Goal: Information Seeking & Learning: Learn about a topic

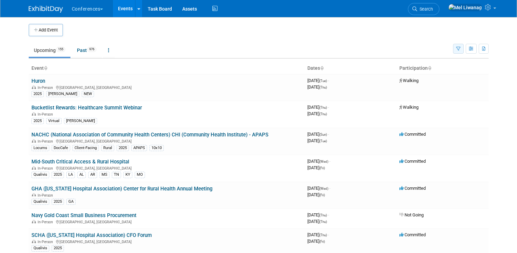
click at [458, 49] on icon "button" at bounding box center [459, 49] width 4 height 4
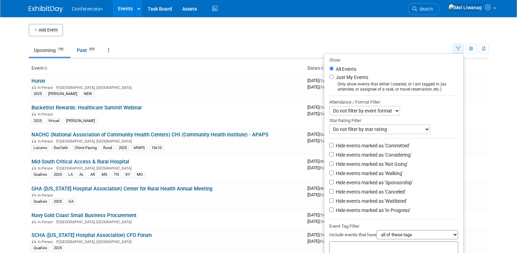
click at [458, 49] on icon "button" at bounding box center [459, 49] width 4 height 4
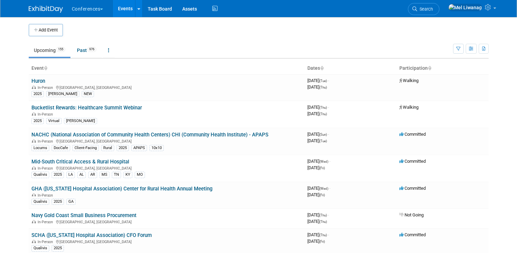
click at [457, 55] on div "Show: All Events Just My Events Only show events that either I created, or I am…" at bounding box center [471, 47] width 36 height 22
click at [457, 50] on icon "button" at bounding box center [459, 49] width 4 height 4
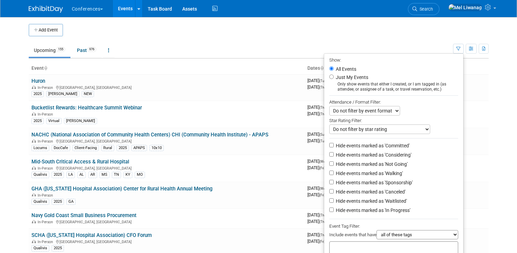
click at [345, 80] on label "Just My Events" at bounding box center [352, 77] width 34 height 7
click at [334, 79] on input "Just My Events" at bounding box center [332, 77] width 4 height 4
radio input "true"
click at [364, 163] on label "Hide events marked as 'Not Going'" at bounding box center [371, 164] width 73 height 7
click at [334, 163] on input "Hide events marked as 'Not Going'" at bounding box center [332, 164] width 4 height 4
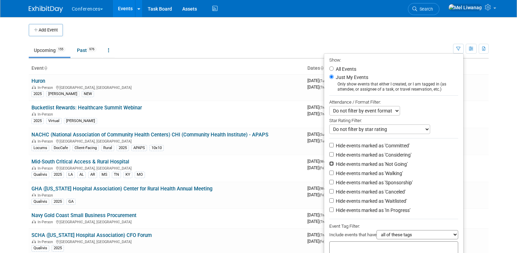
checkbox input "true"
click at [372, 202] on label "Hide events marked as 'Waitlisted'" at bounding box center [371, 201] width 73 height 7
click at [334, 202] on input "Hide events marked as 'Waitlisted'" at bounding box center [332, 200] width 4 height 4
checkbox input "true"
click at [371, 195] on label "Hide events marked as 'Canceled'" at bounding box center [370, 192] width 71 height 7
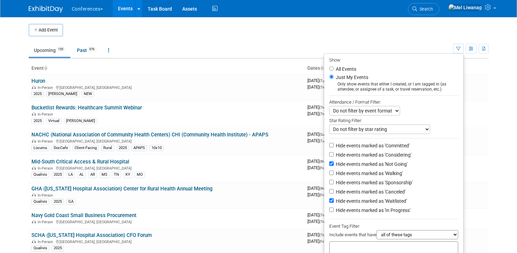
click at [334, 194] on input "Hide events marked as 'Canceled'" at bounding box center [332, 191] width 4 height 4
checkbox input "true"
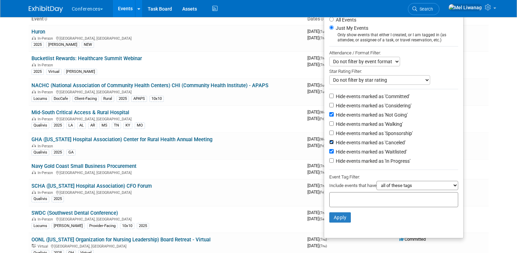
scroll to position [54, 0]
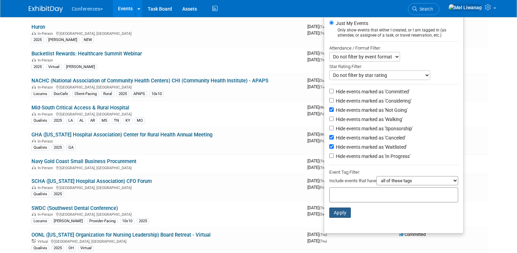
click at [340, 212] on button "Apply" at bounding box center [341, 213] width 22 height 10
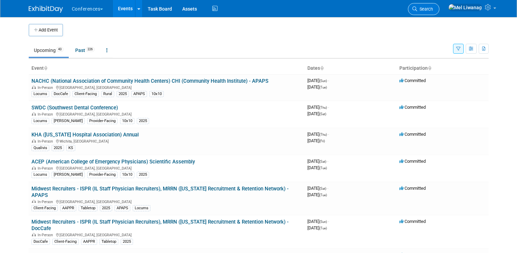
click at [433, 8] on span "Search" at bounding box center [426, 9] width 16 height 5
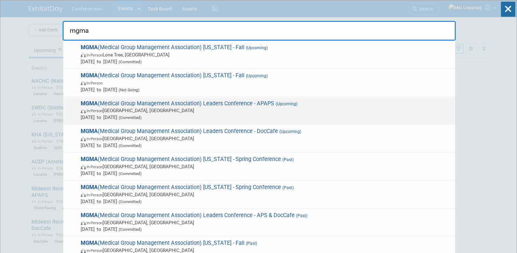
type input "mgma"
click at [252, 104] on span "MGMA (Medical Group Management Association) Leaders Conference - APAPS (Upcomin…" at bounding box center [265, 110] width 373 height 21
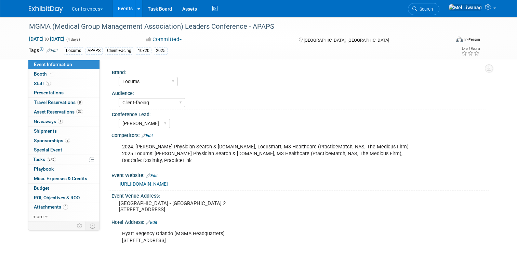
select select "Locums"
select select "Client-facing"
select select "[PERSON_NAME]"
click at [42, 162] on span "Tasks 37%" at bounding box center [44, 159] width 23 height 5
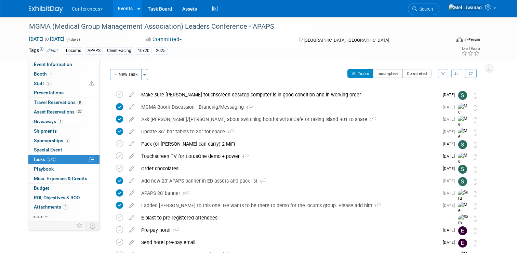
click at [385, 74] on button "Incomplete" at bounding box center [388, 73] width 30 height 9
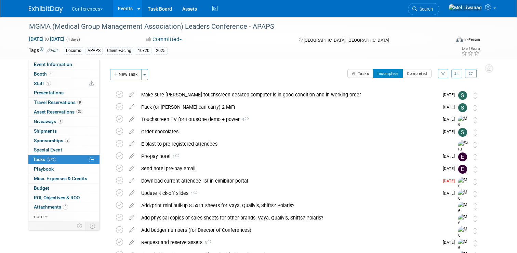
click at [78, 117] on div "32 Asset Reservations 32 Asset Reservations" at bounding box center [63, 112] width 71 height 10
click at [78, 115] on span "Asset Reservations 32" at bounding box center [58, 111] width 49 height 5
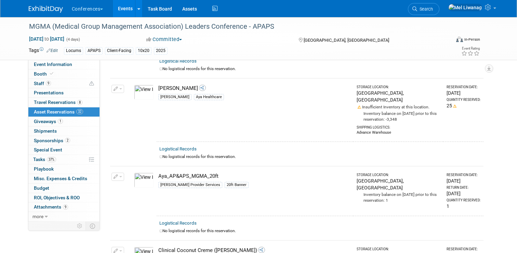
scroll to position [624, 0]
click at [139, 172] on img at bounding box center [144, 179] width 20 height 15
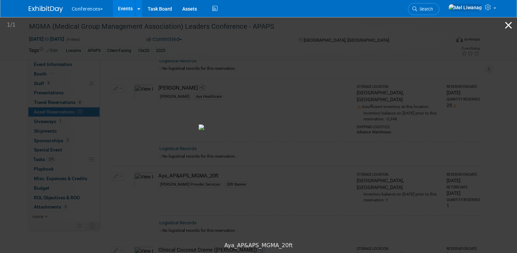
click at [507, 26] on button "Close gallery" at bounding box center [508, 25] width 17 height 16
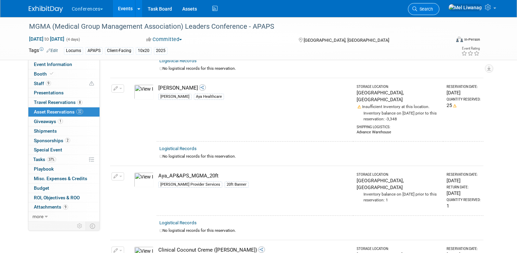
click at [440, 13] on link "Search" at bounding box center [423, 9] width 31 height 12
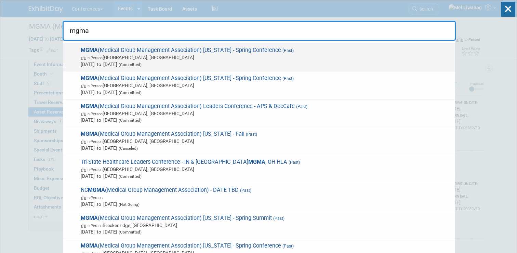
scroll to position [110, 0]
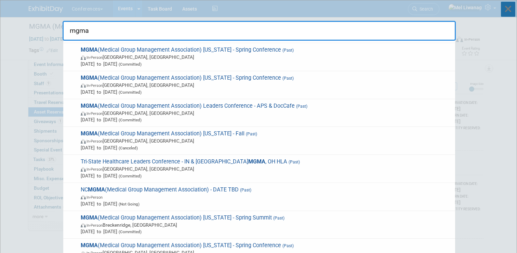
type input "mgma"
click at [507, 5] on icon at bounding box center [508, 9] width 14 height 15
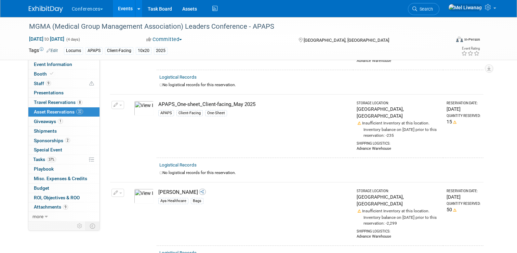
scroll to position [169, 0]
click at [54, 8] on img at bounding box center [46, 9] width 34 height 7
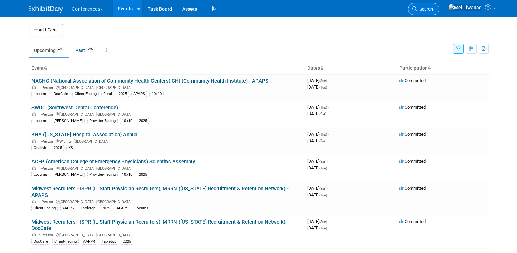
click at [436, 13] on link "Search" at bounding box center [423, 9] width 31 height 12
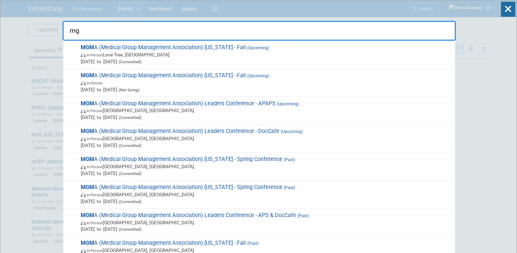
type input "m"
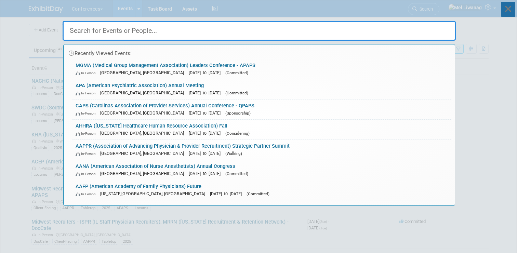
click at [507, 8] on icon at bounding box center [508, 9] width 14 height 15
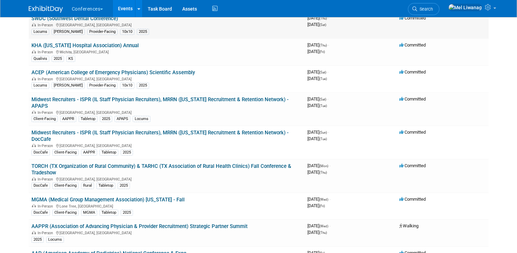
scroll to position [90, 0]
click at [274, 100] on link "Midwest Recruiters - ISPR (IL Staff Physician Recruiters), MRRN (Michigan Recru…" at bounding box center [159, 102] width 257 height 13
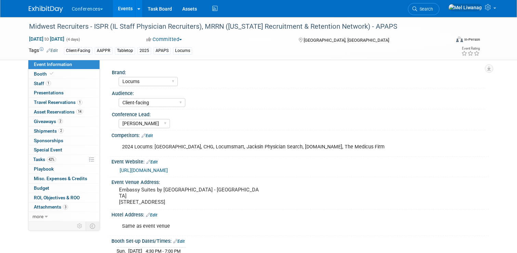
select select "Locums"
select select "Client-facing"
select select "[PERSON_NAME]"
click at [67, 115] on link "14 Asset Reservations 14" at bounding box center [63, 111] width 71 height 9
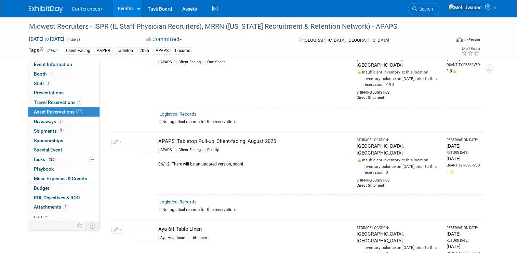
scroll to position [139, 0]
click at [146, 137] on img at bounding box center [144, 144] width 20 height 15
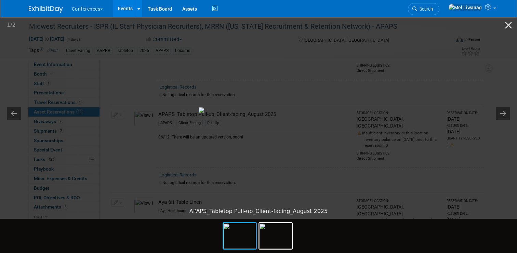
scroll to position [165, 0]
click at [507, 26] on button "Close gallery" at bounding box center [508, 25] width 17 height 16
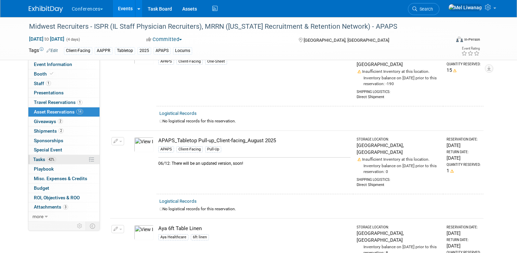
click at [52, 164] on link "42% Tasks 42%" at bounding box center [63, 159] width 71 height 9
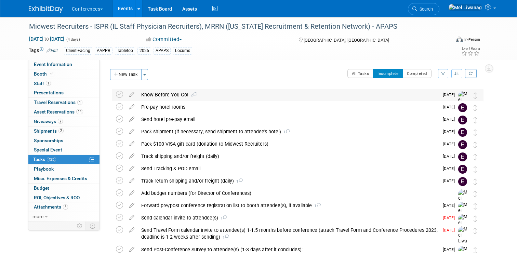
click at [266, 96] on div "Know Before You Go! 2" at bounding box center [288, 95] width 301 height 12
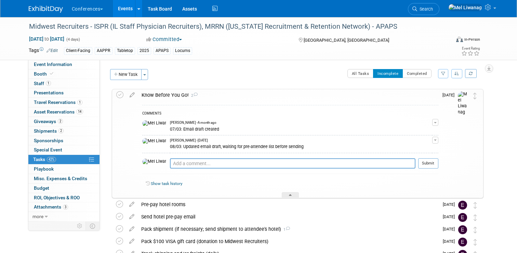
click at [266, 96] on div "Know Before You Go! 2" at bounding box center [288, 95] width 300 height 12
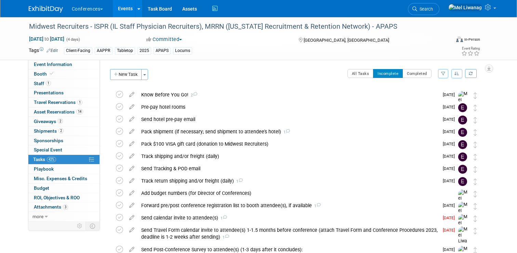
click at [33, 7] on img at bounding box center [46, 9] width 34 height 7
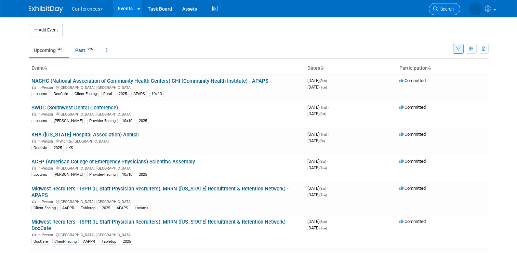
click at [443, 9] on span "Search" at bounding box center [446, 9] width 16 height 5
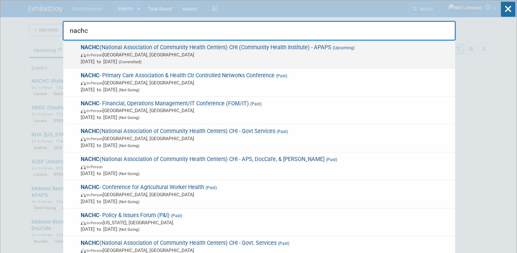
type input "nachc"
click at [372, 62] on span "[DATE] to [DATE] (Committed)" at bounding box center [266, 61] width 371 height 7
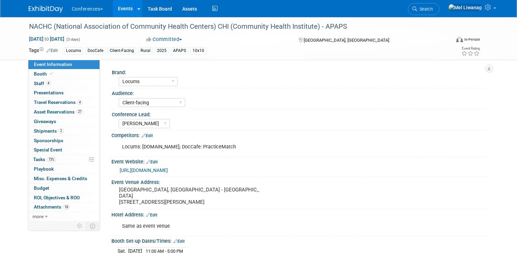
select select "Locums"
select select "Client-facing"
select select "[PERSON_NAME]"
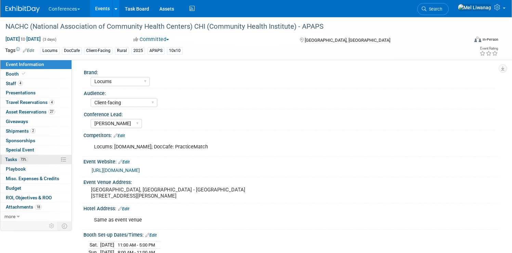
click at [54, 157] on link "73% Tasks 73%" at bounding box center [35, 159] width 71 height 9
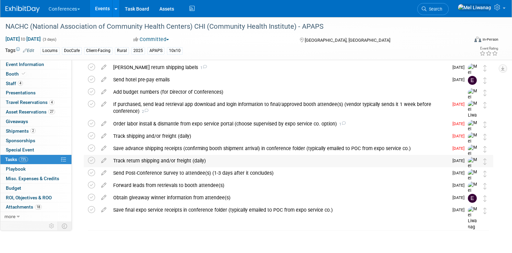
scroll to position [33, 0]
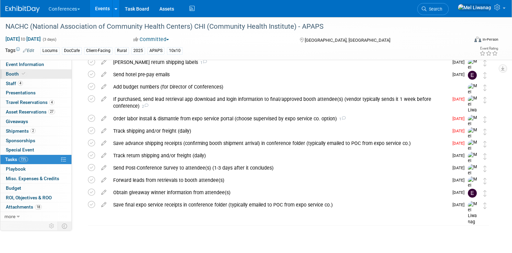
click at [27, 74] on span "Booth" at bounding box center [16, 73] width 21 height 5
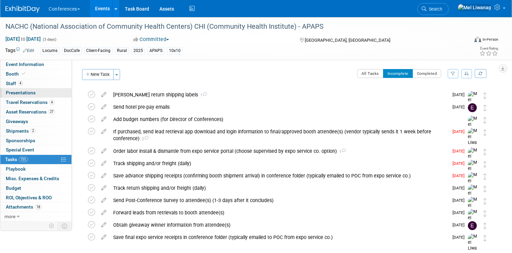
select select "8'x10'"
select select "Yes"
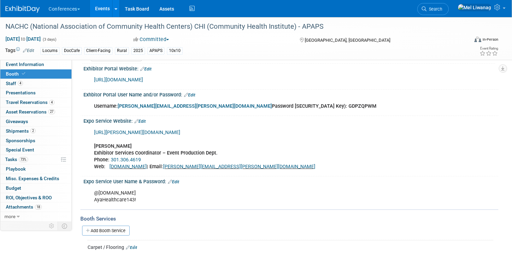
scroll to position [210, 0]
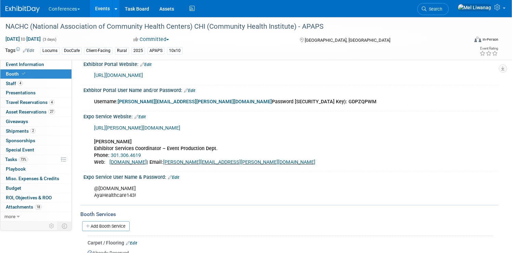
click at [171, 146] on div "https://hargrove.boomerecommerce.com Shara Kennedy Exhibitor Services Coordinat…" at bounding box center [254, 145] width 330 height 48
click at [143, 140] on div "https://hargrove.boomerecommerce.com Shara Kennedy Exhibitor Services Coordinat…" at bounding box center [254, 145] width 330 height 48
click at [51, 86] on link "4 Staff 4" at bounding box center [35, 83] width 71 height 9
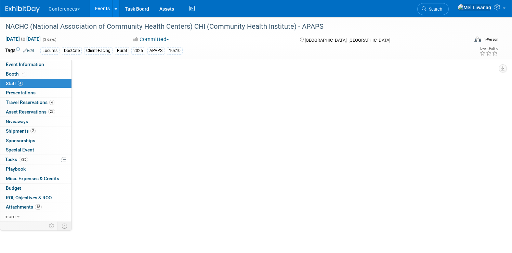
scroll to position [0, 0]
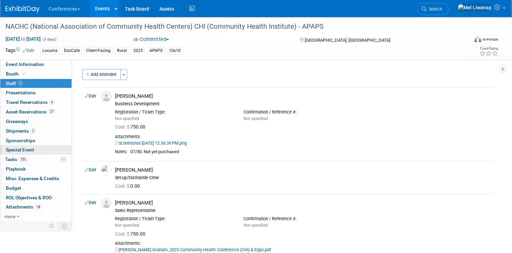
click at [72, 154] on link "Special Event" at bounding box center [35, 149] width 71 height 9
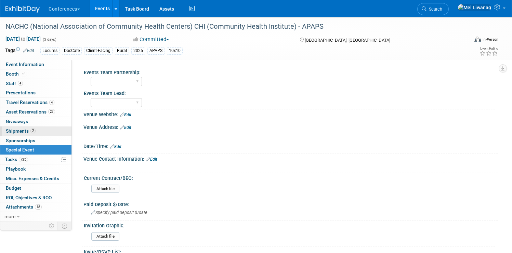
click at [67, 132] on link "2 Shipments 2" at bounding box center [35, 131] width 71 height 9
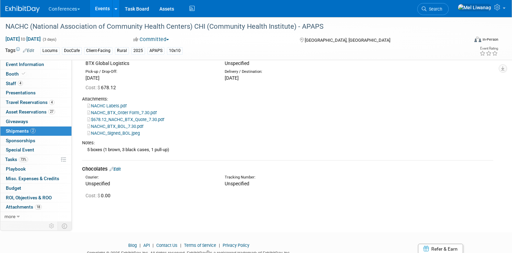
scroll to position [52, 0]
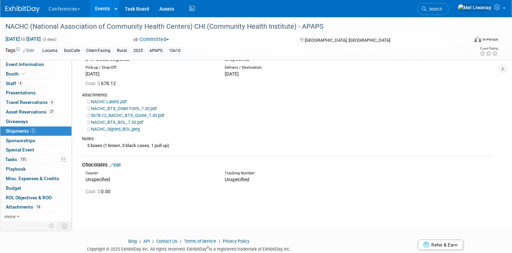
click at [156, 115] on link "$678.12_NACHC_BTX_Quote_7.30.pdf" at bounding box center [125, 115] width 77 height 5
click at [143, 123] on link "NACHC_BTX_BOL_7.30.pdf" at bounding box center [115, 122] width 56 height 5
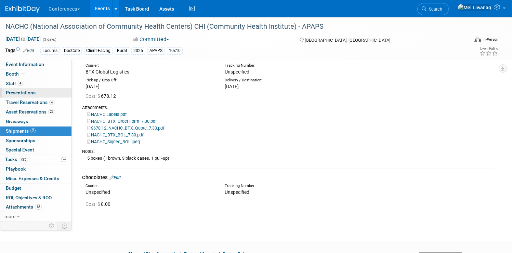
scroll to position [39, 0]
click at [28, 157] on span "73%" at bounding box center [23, 159] width 9 height 5
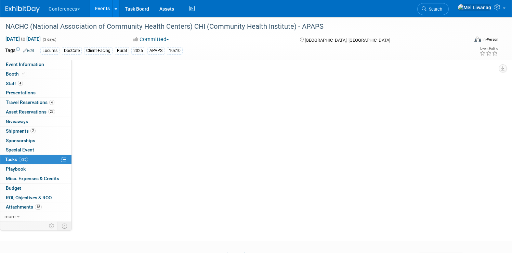
scroll to position [0, 0]
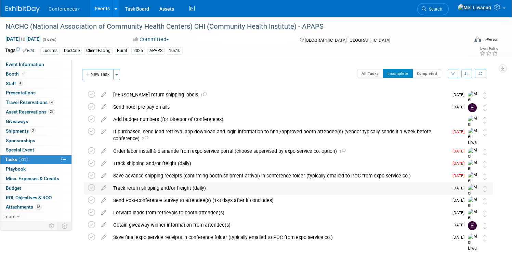
click at [205, 185] on div "Track return shipping and/or freight (daily)" at bounding box center [279, 188] width 339 height 12
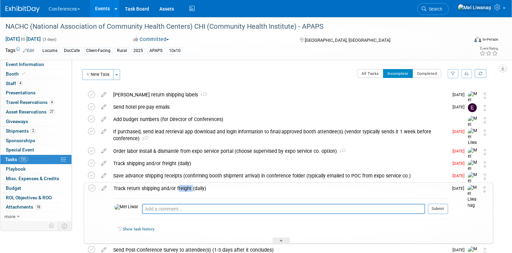
click at [205, 185] on div "Track return shipping and/or freight (daily)" at bounding box center [279, 189] width 338 height 12
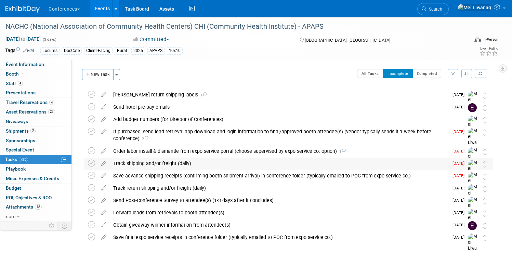
click at [198, 161] on div "Track shipping and/or freight (daily)" at bounding box center [279, 164] width 339 height 12
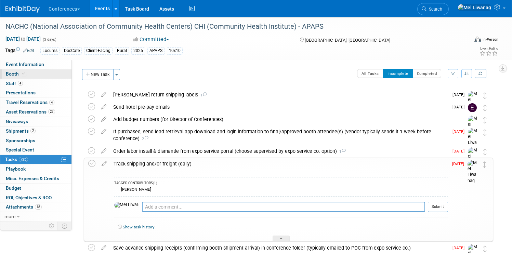
click at [69, 75] on link "Booth" at bounding box center [35, 73] width 71 height 9
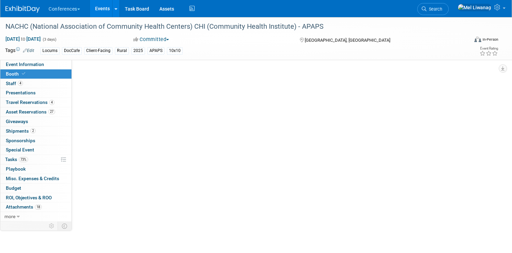
select select "8'x10'"
select select "Yes"
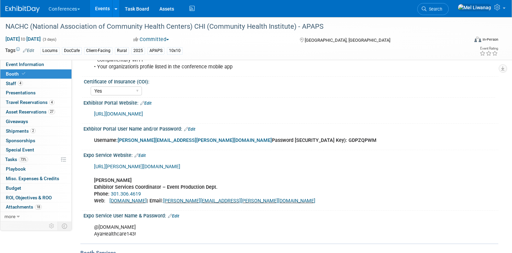
scroll to position [172, 0]
click at [180, 169] on link "[URL][PERSON_NAME][DOMAIN_NAME]" at bounding box center [137, 167] width 86 height 6
click at [437, 13] on link "Search" at bounding box center [433, 9] width 31 height 12
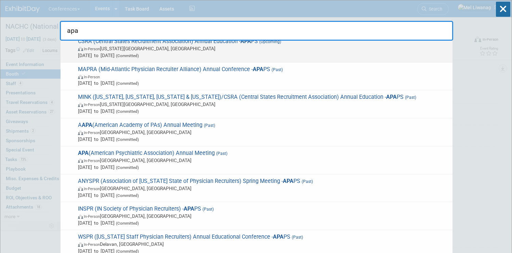
scroll to position [268, 0]
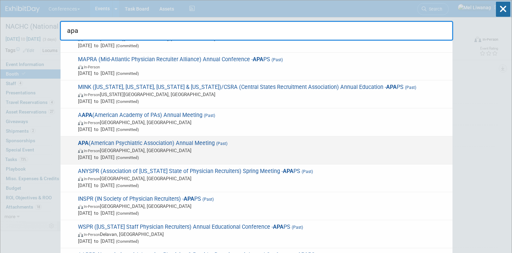
type input "apa"
click at [139, 160] on span "(Committed)" at bounding box center [127, 157] width 24 height 5
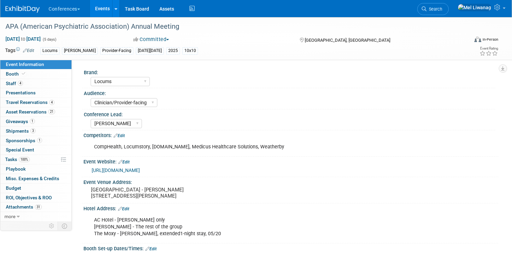
select select "Locums"
select select "Clinician/Provider-facing"
select select "[PERSON_NAME]"
click at [36, 132] on span "Shipments 3" at bounding box center [21, 130] width 30 height 5
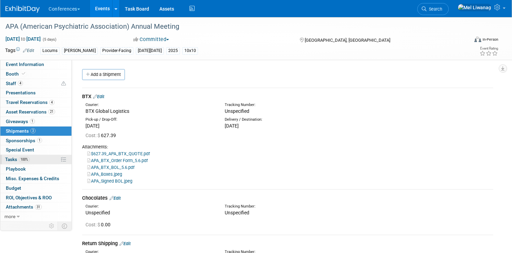
click at [62, 156] on link "100% Tasks 100%" at bounding box center [35, 159] width 71 height 9
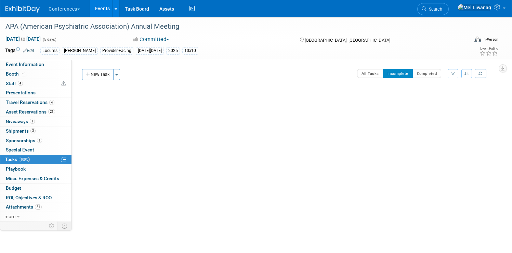
click at [360, 69] on div "Brand: Aya Bespoke Corporate [PERSON_NAME] DocCafe Education Government Service…" at bounding box center [285, 141] width 427 height 162
click at [359, 72] on button "All Tasks" at bounding box center [370, 73] width 26 height 9
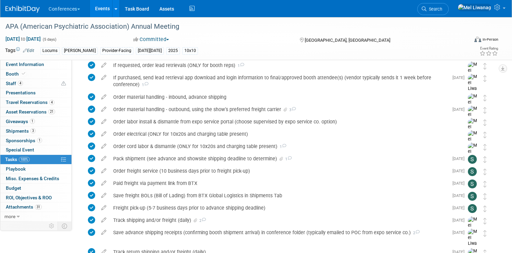
scroll to position [481, 0]
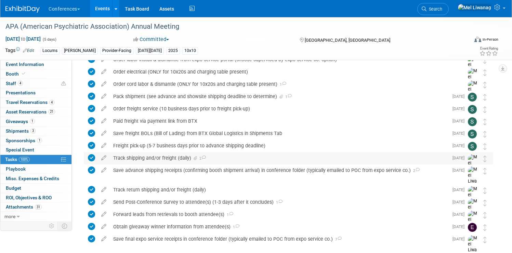
click at [205, 158] on div "Track shipping and/or freight (daily) 2" at bounding box center [279, 158] width 339 height 12
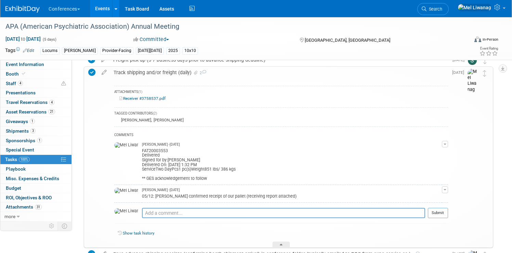
scroll to position [564, 0]
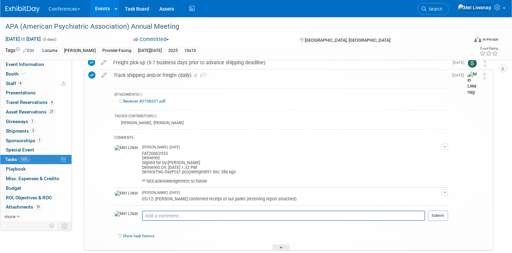
click at [166, 101] on link "Receiver #3758537.pdf" at bounding box center [142, 101] width 46 height 5
click at [443, 8] on span "Search" at bounding box center [435, 9] width 16 height 5
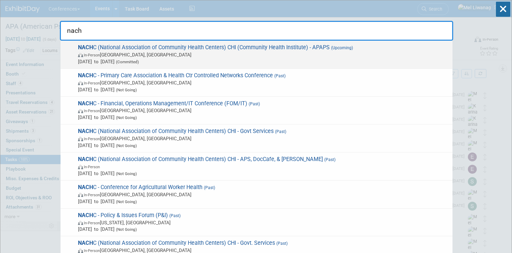
type input "nach"
click at [373, 49] on span "NACH C (National Association of Community Health Centers) CHI (Community Health…" at bounding box center [262, 54] width 373 height 21
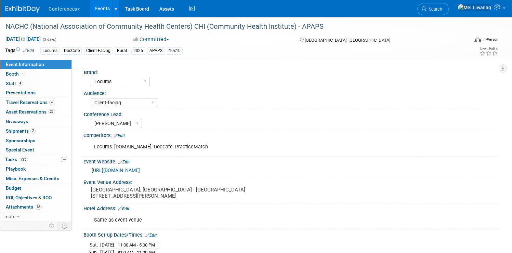
select select "Locums"
select select "Client-facing"
select select "[PERSON_NAME]"
click at [41, 39] on span "[DATE] to [DATE]" at bounding box center [23, 39] width 36 height 6
select select "7"
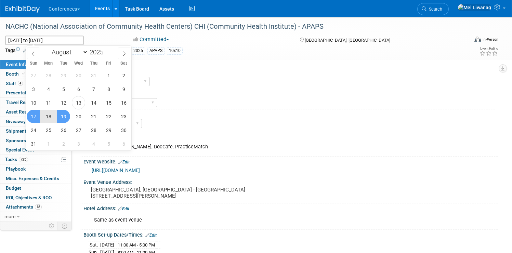
click at [254, 75] on div "Aya Bespoke Corporate [PERSON_NAME] DocCafe Education Government Services Locum…" at bounding box center [293, 80] width 405 height 11
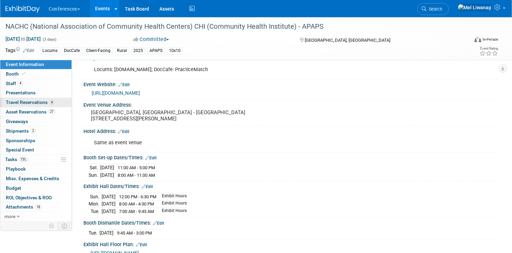
scroll to position [78, 0]
click at [64, 77] on link "Booth" at bounding box center [35, 73] width 71 height 9
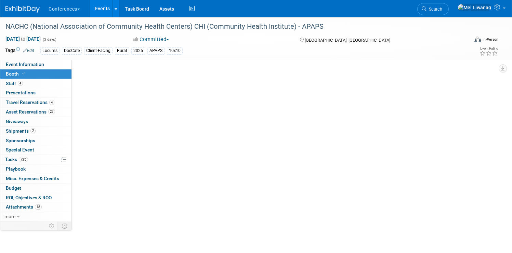
scroll to position [0, 0]
select select "8'x10'"
select select "Yes"
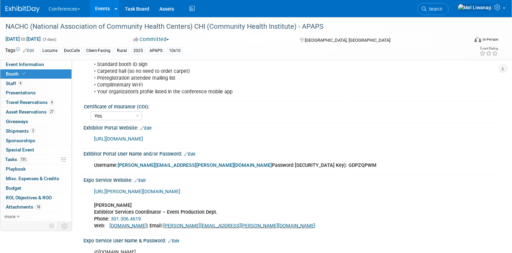
scroll to position [217, 0]
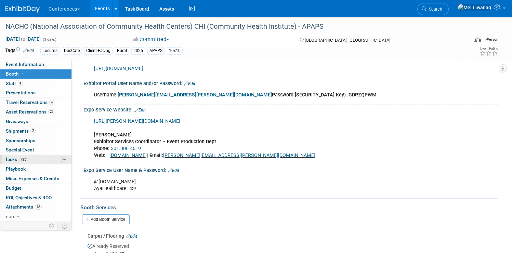
click at [28, 160] on span "Tasks 73%" at bounding box center [16, 159] width 23 height 5
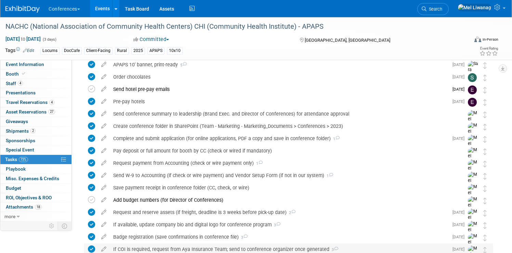
scroll to position [0, 0]
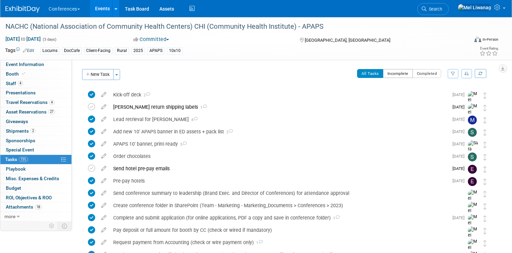
click at [383, 71] on button "Incomplete" at bounding box center [398, 73] width 30 height 9
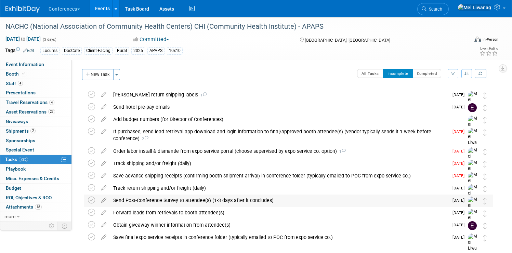
scroll to position [1, 0]
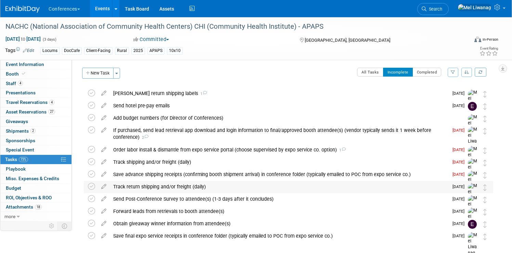
click at [191, 186] on div "Track return shipping and/or freight (daily)" at bounding box center [279, 187] width 339 height 12
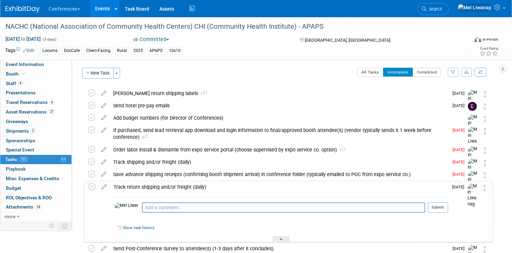
click at [193, 185] on div "Track return shipping and/or freight (daily)" at bounding box center [279, 187] width 338 height 12
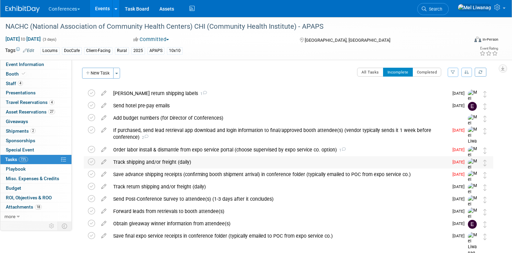
click at [192, 162] on div "Track shipping and/or freight (daily)" at bounding box center [279, 162] width 339 height 12
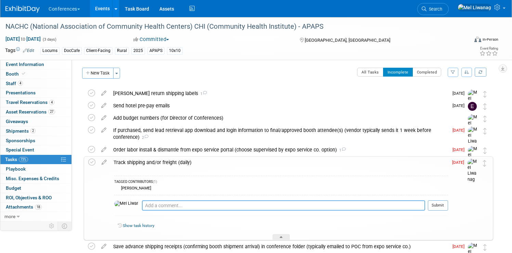
click at [185, 207] on textarea at bounding box center [283, 206] width 283 height 10
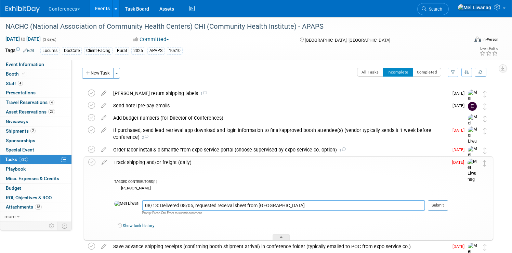
click at [237, 206] on textarea "08/13: Delivered 08/05, requested receival sheet from Hargrove" at bounding box center [283, 206] width 283 height 10
click at [239, 207] on textarea "08/13: Delivered 08/05, requested receival sheet from Hargrove" at bounding box center [283, 206] width 283 height 10
click at [244, 204] on textarea "08/13: Delivered 08/05, requested receival sheet from Hargrove" at bounding box center [283, 206] width 283 height 10
click at [303, 207] on textarea "08/13: Delivered 08/05, requested receival sheet from Hargrove" at bounding box center [283, 206] width 283 height 10
click at [241, 206] on textarea "08/13: Delivered 08/05, requested receival sheet from Hargrove" at bounding box center [283, 206] width 283 height 10
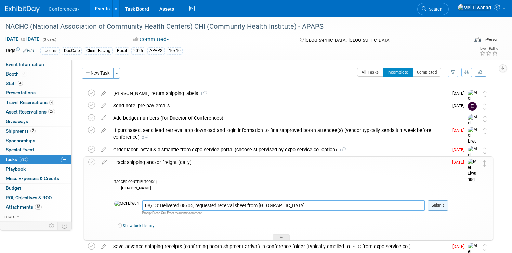
type textarea "08/13: Delivered 08/05, requested receival sheet from Hargrove"
click at [429, 207] on button "Submit" at bounding box center [438, 206] width 20 height 10
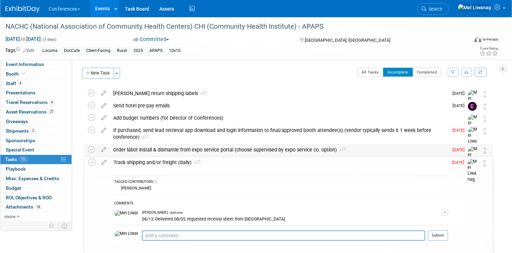
click at [270, 146] on div "Order labor install & dismantle from expo service portal (choose supervised by …" at bounding box center [279, 150] width 339 height 12
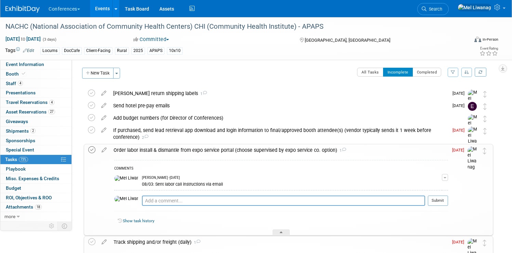
click at [95, 149] on icon at bounding box center [91, 149] width 7 height 7
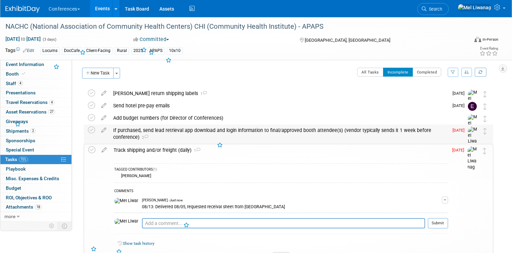
click at [184, 129] on div "If purchased, send lead retrieval app download and login information to final/a…" at bounding box center [279, 134] width 339 height 19
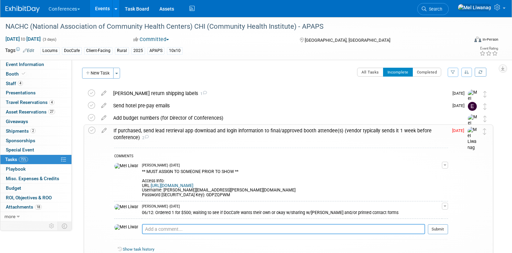
click at [161, 232] on textarea at bounding box center [283, 229] width 283 height 10
type textarea "0"
click at [95, 130] on icon at bounding box center [91, 130] width 7 height 7
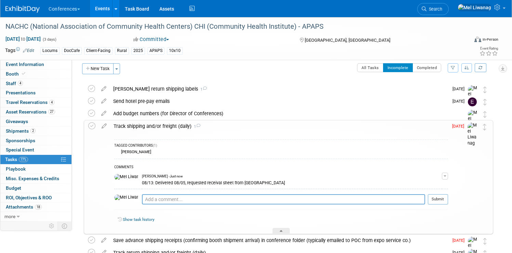
click at [231, 126] on div "Track shipping and/or freight (daily) 1" at bounding box center [279, 126] width 338 height 12
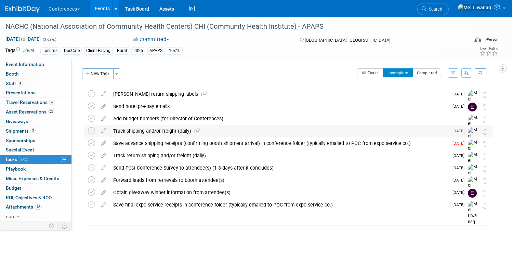
scroll to position [1, 0]
click at [215, 142] on div "Save advance shipping receipts (confirming booth shipment arrival) in conferenc…" at bounding box center [279, 144] width 339 height 12
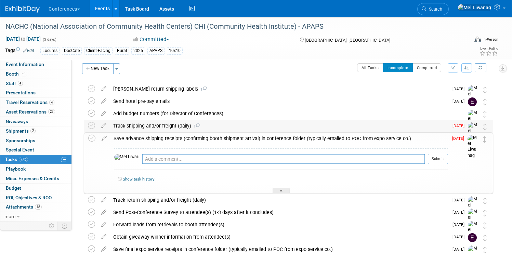
click at [202, 120] on div "Track shipping and/or freight (daily) 1" at bounding box center [279, 126] width 339 height 12
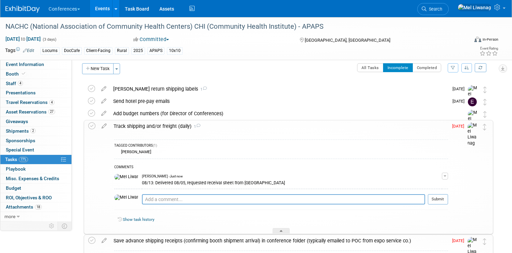
click at [202, 125] on div "Track shipping and/or freight (daily) 1" at bounding box center [279, 126] width 338 height 12
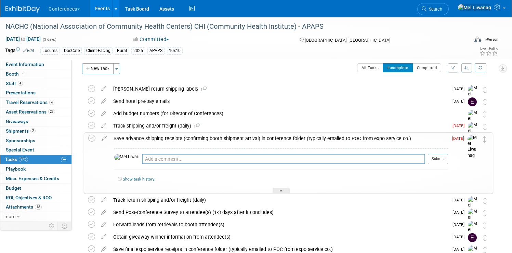
click at [210, 137] on div "Save advance shipping receipts (confirming booth shipment arrival) in conferenc…" at bounding box center [279, 139] width 338 height 12
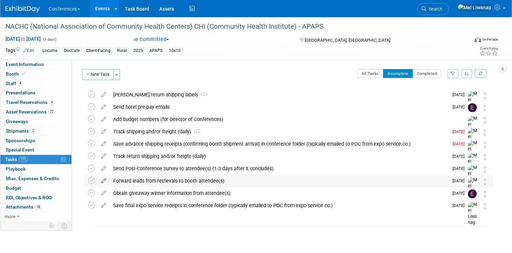
scroll to position [0, 0]
click at [44, 67] on link "Event Information" at bounding box center [35, 64] width 71 height 9
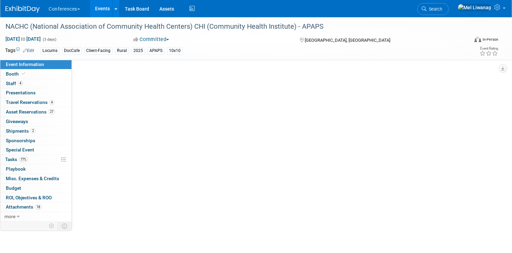
select select "Locums"
select select "Client-facing"
select select "[PERSON_NAME]"
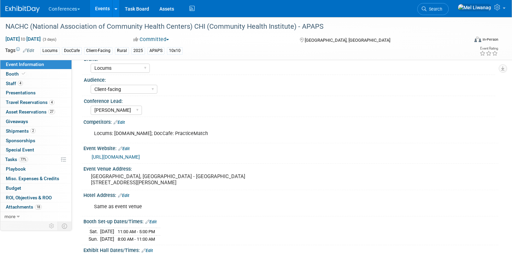
scroll to position [76, 0]
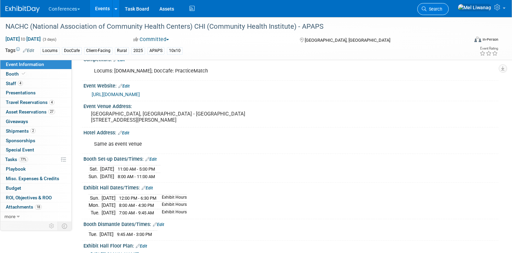
click at [430, 9] on link "Search" at bounding box center [433, 9] width 31 height 12
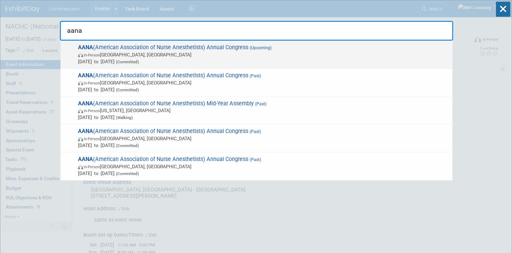
type input "aana"
click at [200, 49] on span "AANA (American Association of Nurse Anesthetists) Annual Congress (Upcoming) In…" at bounding box center [262, 54] width 373 height 21
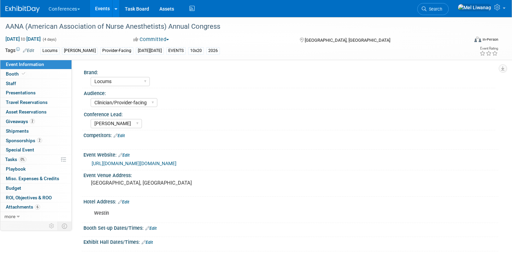
select select "Locums"
select select "Clinician/Provider-facing"
select select "[PERSON_NAME]"
click at [449, 5] on link "Search" at bounding box center [433, 9] width 31 height 12
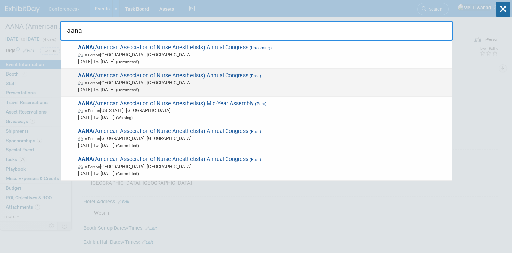
type input "aana"
click at [229, 87] on span "[DATE] to [DATE] (Committed)" at bounding box center [263, 89] width 371 height 7
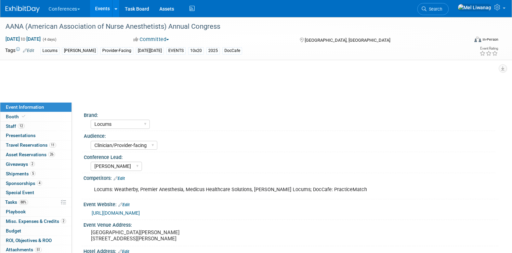
select select "Locums"
select select "Clinician/Provider-facing"
select select "[PERSON_NAME]"
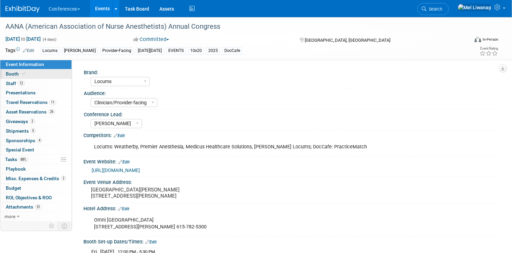
click at [59, 75] on link "Booth" at bounding box center [35, 73] width 71 height 9
select select "10'x20'"
select select "No"
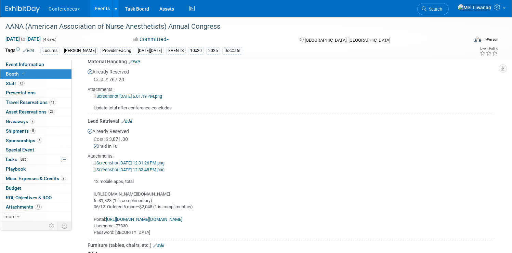
scroll to position [544, 0]
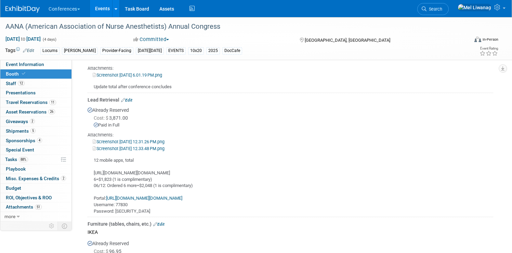
click at [165, 140] on link "Screenshot 2025-06-12 at 12.31.26 PM.png" at bounding box center [129, 141] width 72 height 5
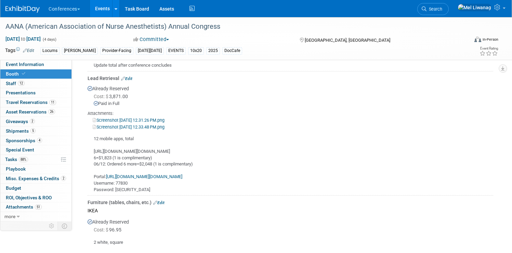
scroll to position [570, 0]
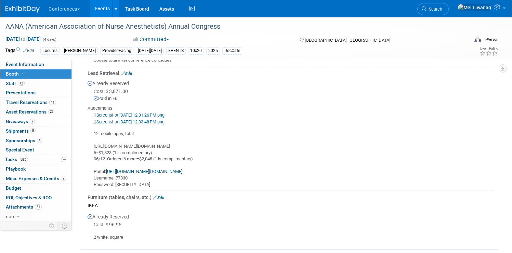
click at [182, 173] on link "[URL][DOMAIN_NAME][DOMAIN_NAME]" at bounding box center [144, 171] width 76 height 5
click at [145, 176] on div "12 mobile apps, total https://myexpoleads.expologic.com/index.cfm/order/showCod…" at bounding box center [291, 156] width 406 height 63
copy div "77830"
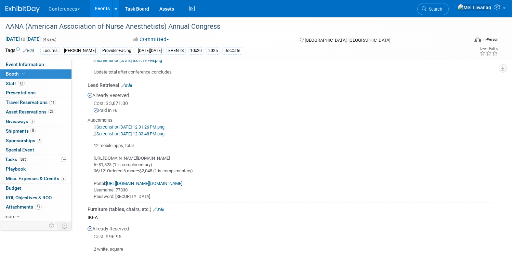
scroll to position [558, 0]
click at [132, 85] on link "Edit" at bounding box center [126, 86] width 11 height 5
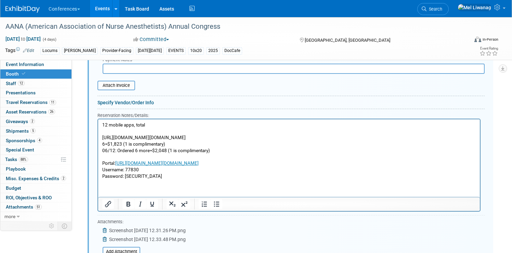
scroll to position [712, 0]
drag, startPoint x: 145, startPoint y: 176, endPoint x: 95, endPoint y: 170, distance: 50.9
click at [98, 170] on html "12 mobile apps, total https://myexpoleads.expologic.com/index.cfm/order/showCod…" at bounding box center [289, 149] width 382 height 61
paste body "Rich Text Area. Press ALT-0 for help."
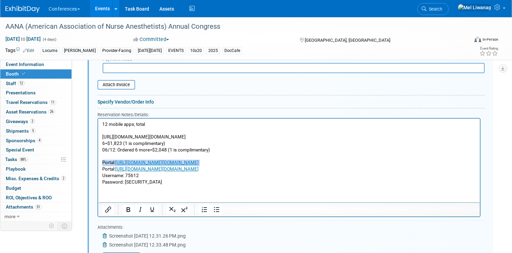
drag, startPoint x: 103, startPoint y: 169, endPoint x: 105, endPoint y: 158, distance: 10.8
click at [101, 165] on html "12 mobile apps, total https://myexpoleads.expologic.com/index.cfm/order/showCod…" at bounding box center [289, 152] width 382 height 67
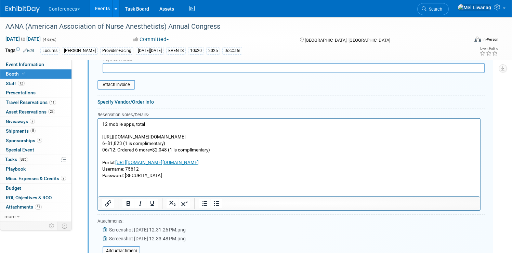
click at [145, 177] on p "Password: [SECURITY_DATA]" at bounding box center [289, 176] width 374 height 7
drag, startPoint x: 149, startPoint y: 177, endPoint x: 125, endPoint y: 177, distance: 23.6
click at [125, 177] on p "Password: [SECURITY_DATA]" at bounding box center [289, 176] width 374 height 7
copy p "385F9827"
click at [150, 178] on p "Password: [SECURITY_DATA]" at bounding box center [289, 176] width 374 height 7
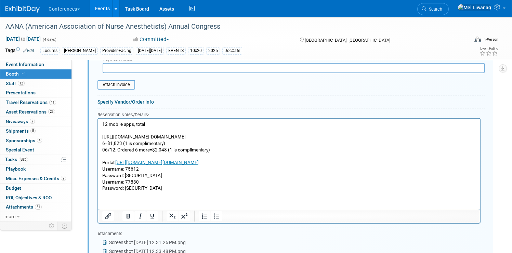
click at [145, 175] on p "Password: [SECURITY_DATA]" at bounding box center [289, 176] width 374 height 7
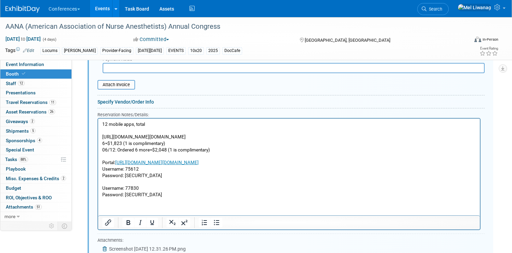
click at [154, 189] on p "Username: 77830" at bounding box center [289, 188] width 374 height 7
click at [161, 193] on p "Password: [SECURITY_DATA]" at bounding box center [289, 195] width 374 height 7
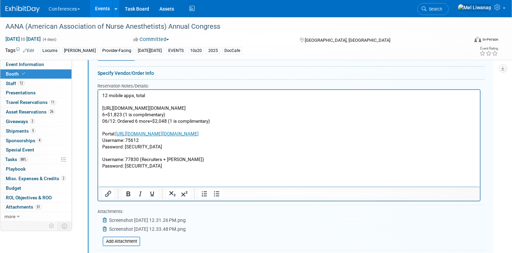
scroll to position [742, 0]
click at [156, 140] on p "Username: 75612" at bounding box center [289, 140] width 374 height 7
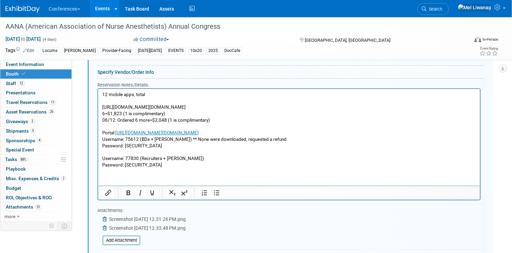
click at [168, 153] on p "Password: [SECURITY_DATA]" at bounding box center [289, 149] width 374 height 13
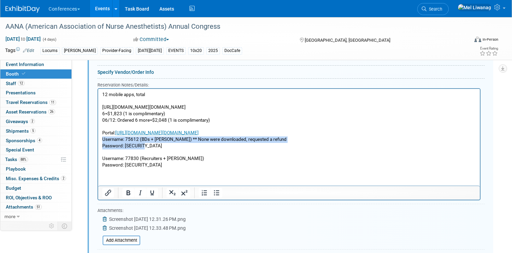
drag, startPoint x: 152, startPoint y: 146, endPoint x: 103, endPoint y: 141, distance: 48.5
click at [103, 141] on body "12 mobile apps, total https://myexpoleads.expologic.com/index.cfm/order/showCod…" at bounding box center [289, 130] width 375 height 77
click at [145, 144] on p "Password: [SECURITY_DATA]" at bounding box center [289, 149] width 374 height 13
drag, startPoint x: 146, startPoint y: 145, endPoint x: 102, endPoint y: 134, distance: 45.9
click at [102, 134] on body "12 mobile apps, total https://myexpoleads.expologic.com/index.cfm/order/showCod…" at bounding box center [289, 130] width 375 height 77
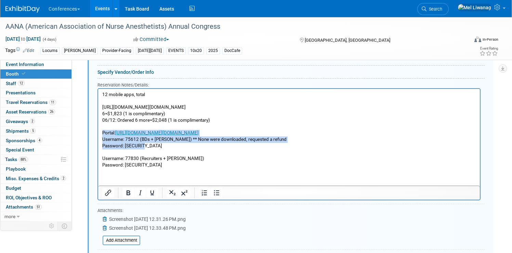
copy body "Portal: https://myexpoleads.expologic.com/index.cfm/portal:login/ Username: 756…"
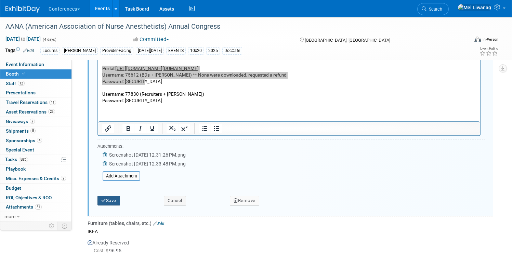
click at [120, 205] on button "Save" at bounding box center [109, 201] width 23 height 10
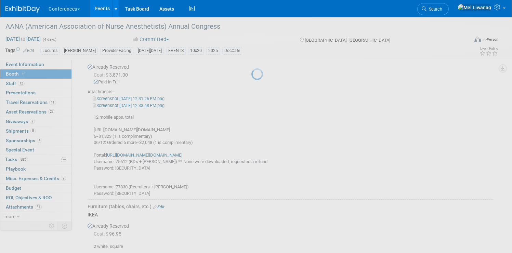
scroll to position [559, 0]
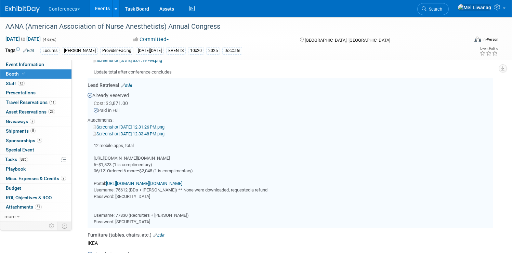
click at [28, 158] on span "88%" at bounding box center [23, 159] width 9 height 5
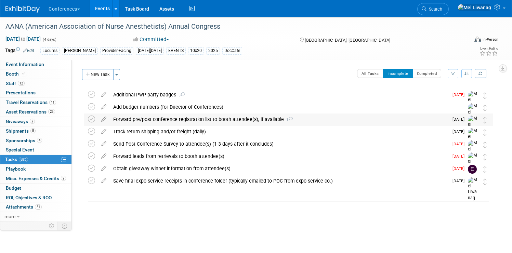
click at [209, 114] on div "Forward pre/post conference registration list to booth attendee(s), if availabl…" at bounding box center [279, 120] width 339 height 12
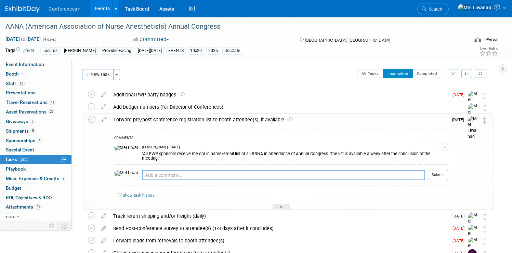
click at [209, 114] on div "Forward pre/post conference registration list to booth attendee(s), if availabl…" at bounding box center [279, 120] width 338 height 12
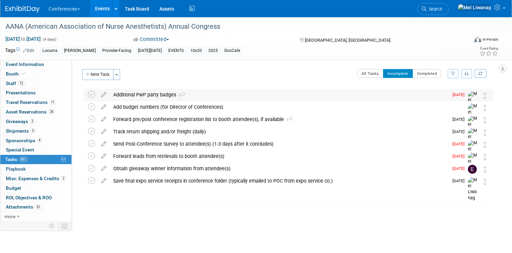
click at [185, 93] on div "Additional PwP party badges 3" at bounding box center [279, 95] width 339 height 12
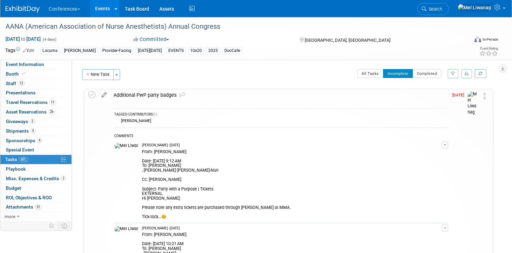
click at [110, 96] on icon at bounding box center [104, 93] width 12 height 9
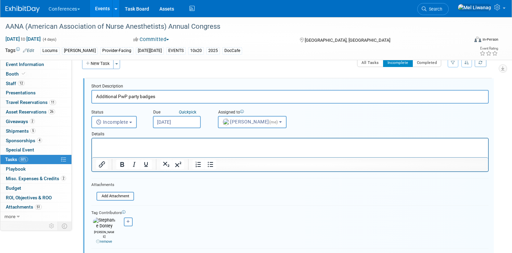
scroll to position [119, 0]
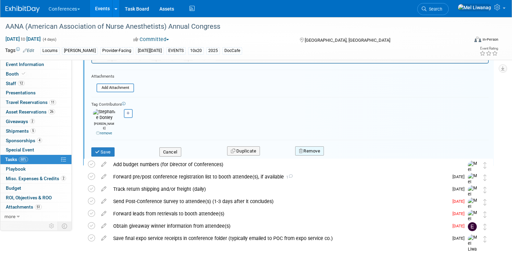
click at [316, 146] on button "Remove" at bounding box center [309, 151] width 29 height 10
click at [346, 155] on icon at bounding box center [344, 157] width 4 height 4
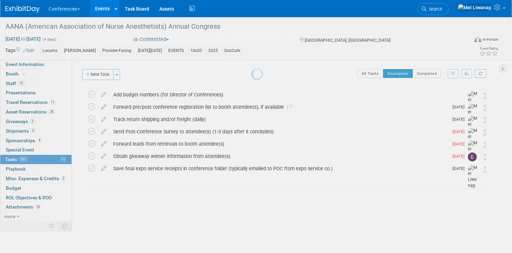
scroll to position [0, 0]
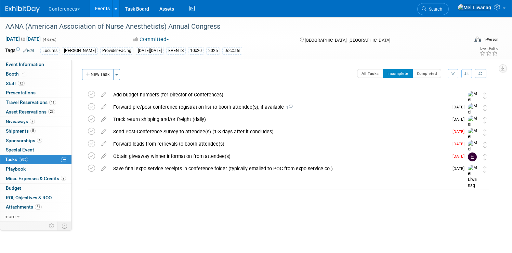
click at [201, 181] on div at bounding box center [286, 182] width 413 height 14
click at [211, 166] on div "Save final expo service receipts in conference folder (typically emailed to POC…" at bounding box center [279, 169] width 339 height 12
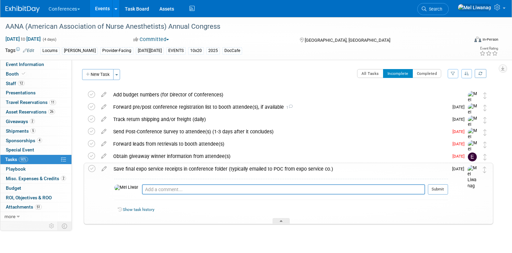
click at [211, 166] on div "Save final expo service receipts in conference folder (typically emailed to POC…" at bounding box center [279, 169] width 338 height 12
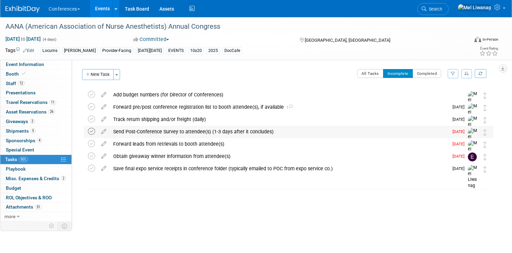
click at [95, 131] on icon at bounding box center [91, 131] width 7 height 7
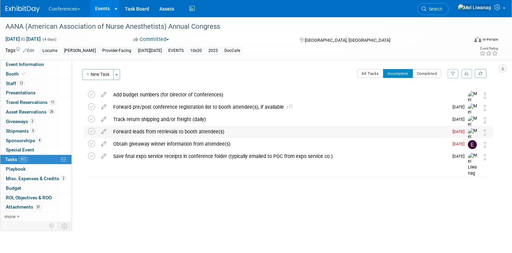
click at [159, 134] on div "Forward leads from retrievals to booth attendee(s)" at bounding box center [279, 132] width 339 height 12
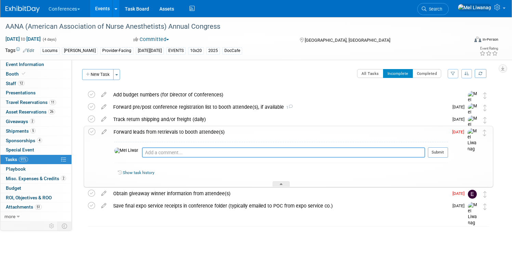
click at [171, 156] on textarea at bounding box center [283, 153] width 283 height 10
paste textarea "Portal: https://myexpoleads.expologic.com/index.cfm/portal:login/ Username: 756…"
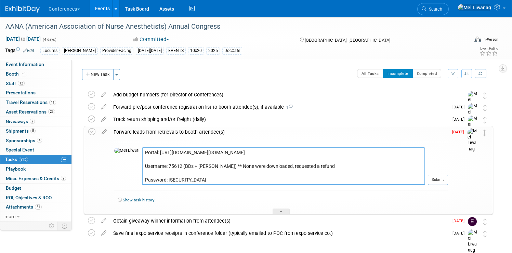
click at [153, 168] on textarea "Portal: https://myexpoleads.expologic.com/index.cfm/portal:login/ Username: 756…" at bounding box center [283, 167] width 283 height 38
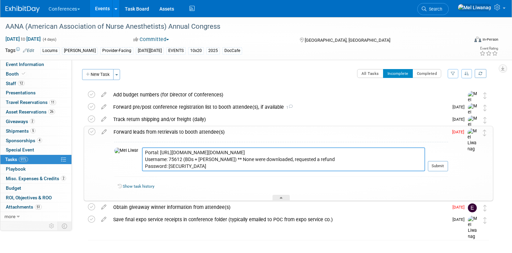
click at [275, 167] on textarea "Portal: https://myexpoleads.expologic.com/index.cfm/portal:login/ Username: 756…" at bounding box center [283, 160] width 283 height 24
click at [210, 161] on textarea "Portal: https://myexpoleads.expologic.com/index.cfm/portal:login/ Username: 756…" at bounding box center [283, 160] width 283 height 24
click at [218, 159] on textarea "Portal: https://myexpoleads.expologic.com/index.cfm/portal:login/ Username: 756…" at bounding box center [283, 160] width 283 height 24
click at [231, 161] on textarea "Portal: https://myexpoleads.expologic.com/index.cfm/portal:login/ Username: 756…" at bounding box center [283, 160] width 283 height 24
click at [353, 158] on textarea "Portal: https://myexpoleads.expologic.com/index.cfm/portal:login/ Username: 756…" at bounding box center [283, 160] width 283 height 24
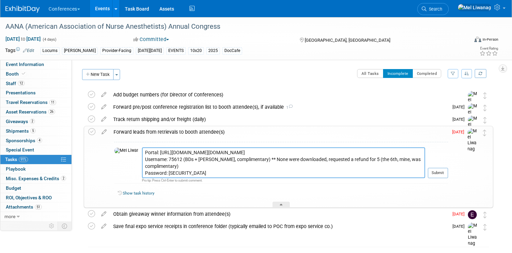
drag, startPoint x: 250, startPoint y: 159, endPoint x: 221, endPoint y: 158, distance: 28.8
click at [221, 158] on textarea "Portal: https://myexpoleads.expologic.com/index.cfm/portal:login/ Username: 756…" at bounding box center [283, 163] width 283 height 31
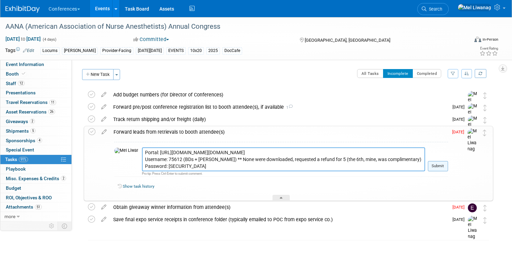
type textarea "Portal: https://myexpoleads.expologic.com/index.cfm/portal:login/ Username: 756…"
click at [428, 164] on button "Submit" at bounding box center [438, 166] width 20 height 10
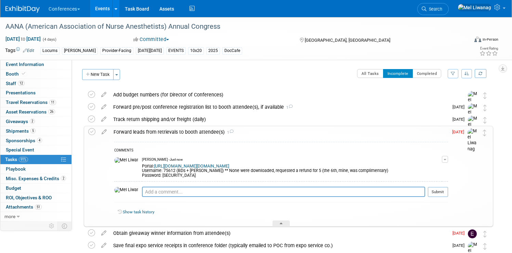
click at [170, 129] on div "Forward leads from retrievals to booth attendee(s) 1" at bounding box center [279, 132] width 338 height 12
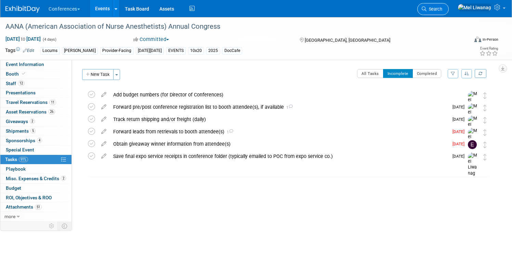
click at [439, 9] on span "Search" at bounding box center [435, 9] width 16 height 5
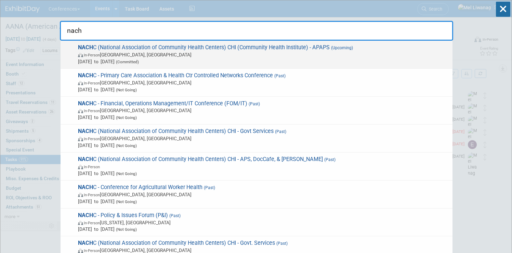
type input "nach"
click at [339, 55] on span "In-Person Chicago, IL" at bounding box center [263, 54] width 371 height 7
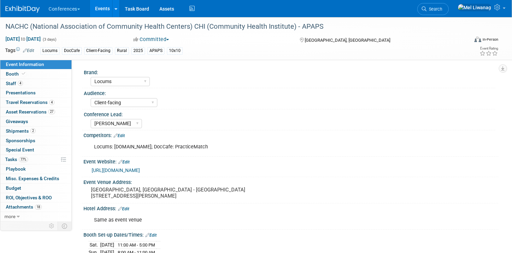
select select "Locums"
select select "Client-facing"
select select "[PERSON_NAME]"
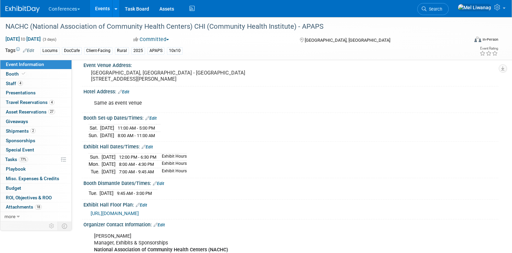
scroll to position [111, 0]
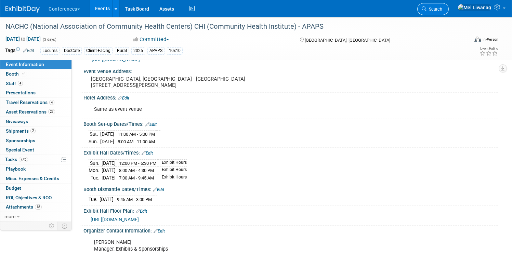
click at [441, 11] on span "Search" at bounding box center [435, 9] width 16 height 5
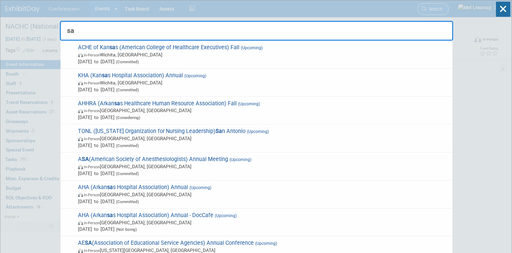
type input "s"
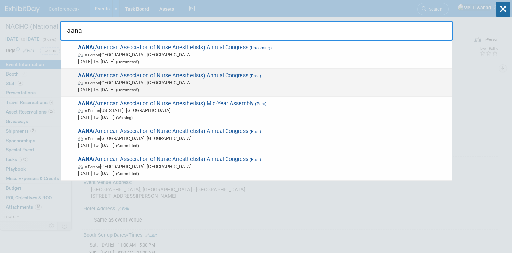
type input "aana"
click at [140, 86] on span "Aug 9, 2025 to Aug 12, 2025 (Committed)" at bounding box center [263, 89] width 371 height 7
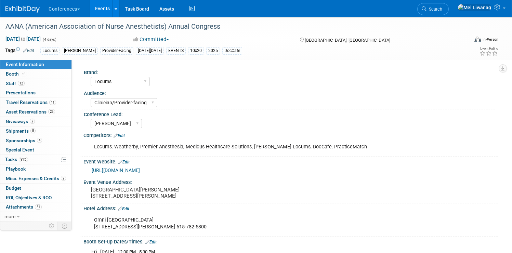
select select "Locums"
select select "Clinician/Provider-facing"
select select "Mel"
click at [25, 82] on span "Staff 12" at bounding box center [15, 83] width 19 height 5
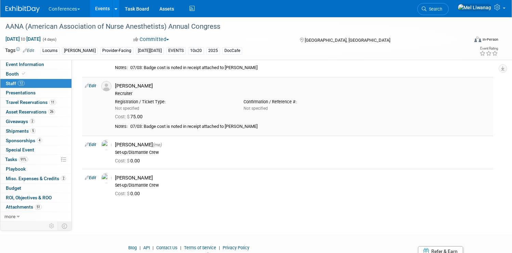
scroll to position [470, 0]
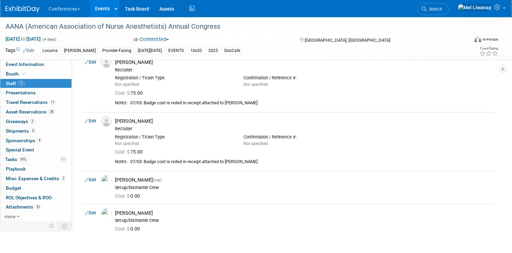
click at [54, 138] on link "4 Sponsorships 4" at bounding box center [35, 140] width 71 height 9
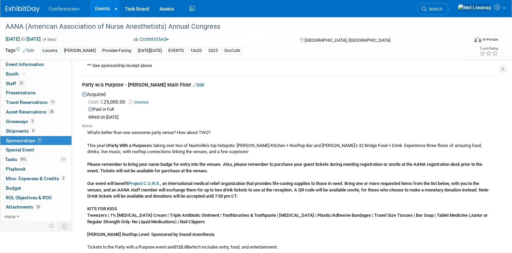
scroll to position [105, 0]
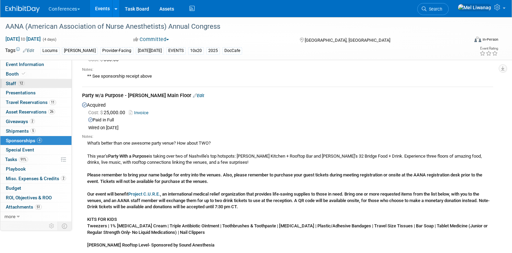
click at [56, 83] on link "12 Staff 12" at bounding box center [35, 83] width 71 height 9
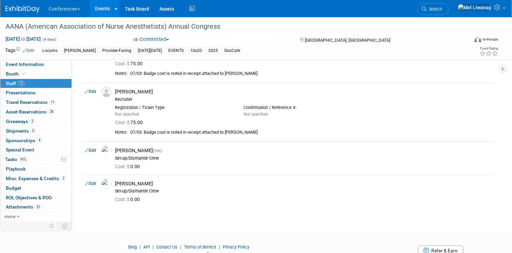
scroll to position [509, 0]
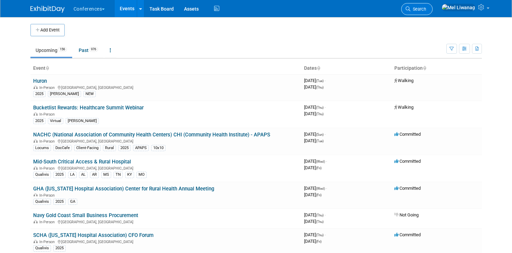
click at [426, 7] on span "Search" at bounding box center [419, 9] width 16 height 5
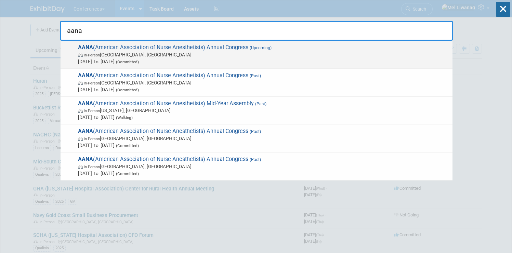
type input "aana"
click at [328, 49] on span "AANA (American Association of Nurse Anesthetists) Annual Congress (Upcoming) In…" at bounding box center [262, 54] width 373 height 21
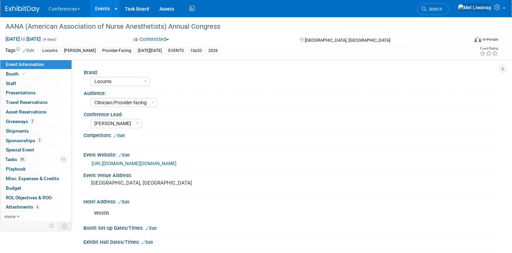
select select "Locums"
select select "Clinician/Provider-facing"
select select "[PERSON_NAME]"
click at [55, 70] on link "Booth" at bounding box center [35, 73] width 71 height 9
select select "10'x20'"
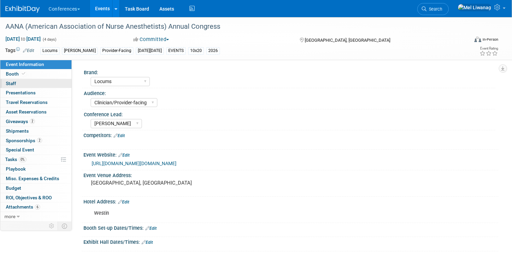
select select "Yes"
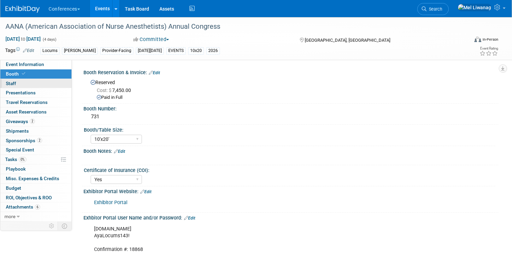
click at [62, 85] on link "0 Staff 0" at bounding box center [35, 83] width 71 height 9
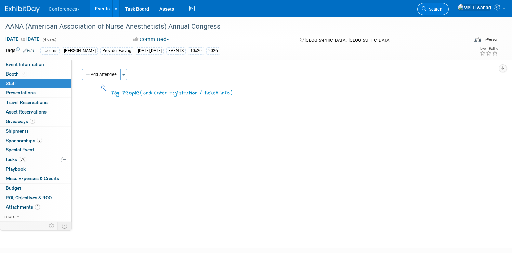
click at [449, 12] on link "Search" at bounding box center [433, 9] width 31 height 12
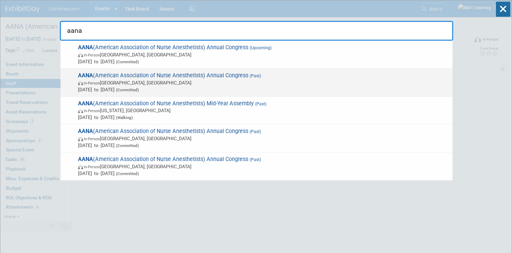
type input "aana"
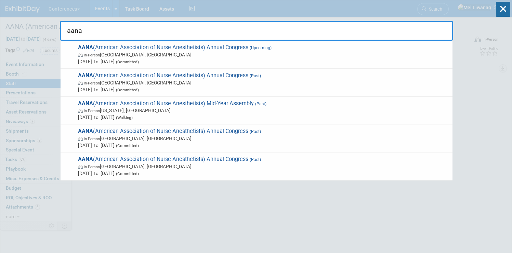
click at [159, 76] on span "AANA (American Association of Nurse Anesthetists) Annual Congress (Past) In-Per…" at bounding box center [262, 82] width 373 height 21
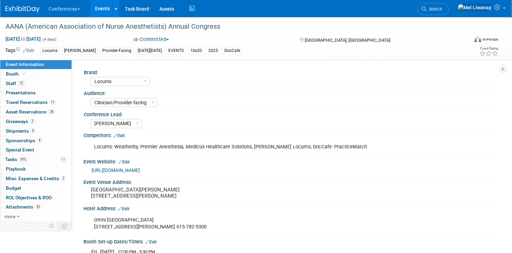
select select "Locums"
select select "Clinician/Provider-facing"
select select "[PERSON_NAME]"
click at [72, 83] on link "12 Staff 12" at bounding box center [35, 83] width 71 height 9
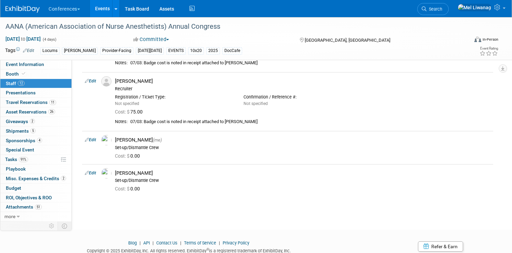
scroll to position [510, 0]
